Goal: Task Accomplishment & Management: Use online tool/utility

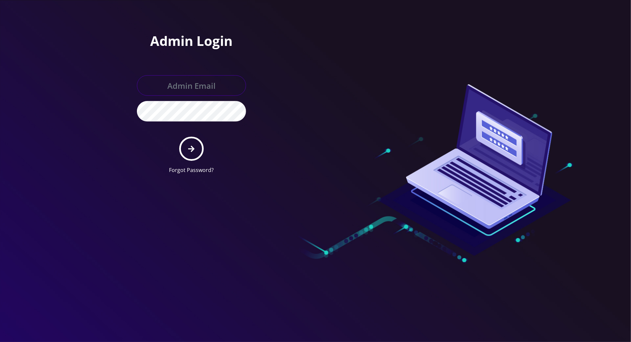
type input "[PERSON_NAME][EMAIL_ADDRESS][DOMAIN_NAME]"
click at [196, 144] on button "submit" at bounding box center [191, 149] width 24 height 24
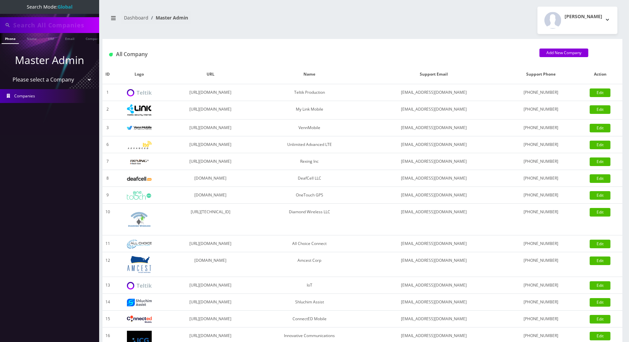
click at [54, 28] on input "text" at bounding box center [55, 25] width 84 height 13
paste input "4843185575"
type input "4843185575"
click at [13, 41] on link "Phone" at bounding box center [10, 38] width 17 height 11
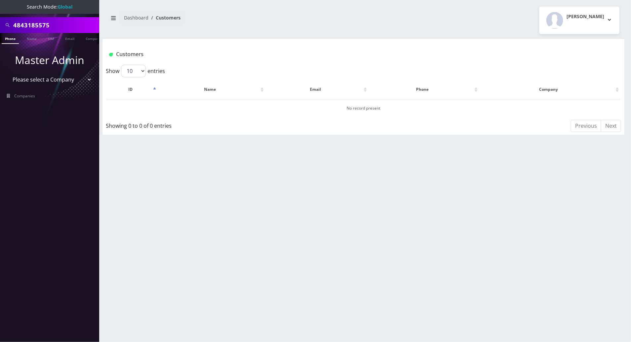
click at [12, 38] on link "Phone" at bounding box center [10, 38] width 17 height 11
